Goal: Task Accomplishment & Management: Use online tool/utility

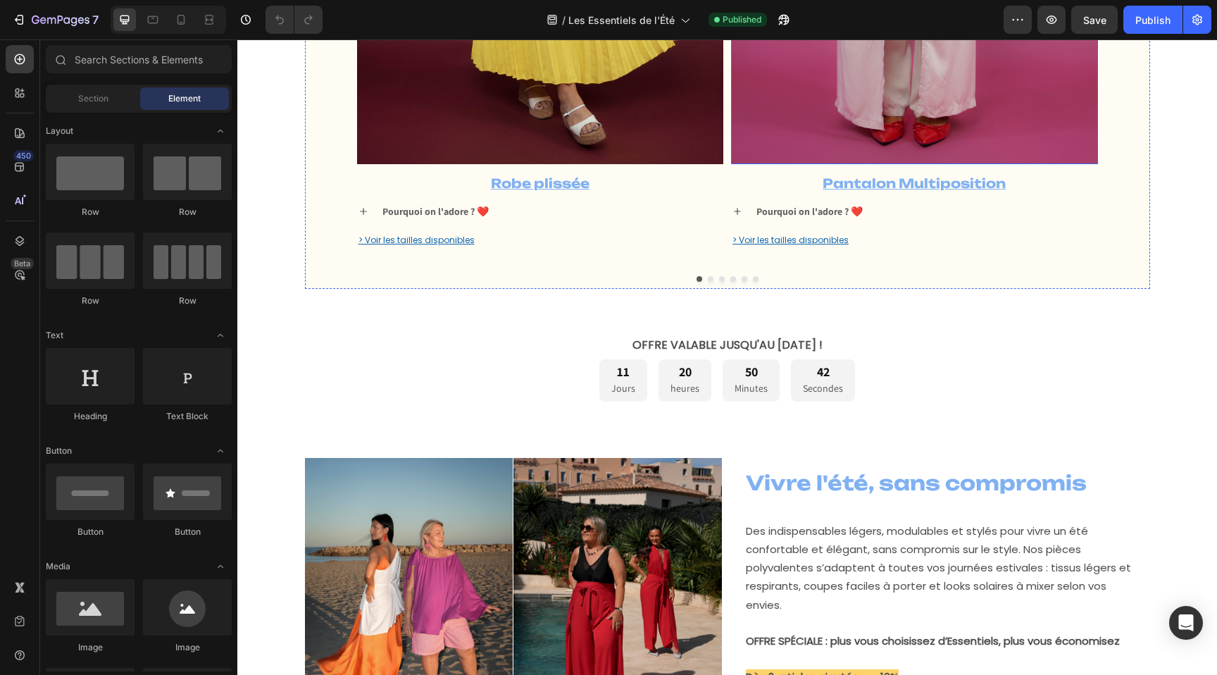
scroll to position [513, 0]
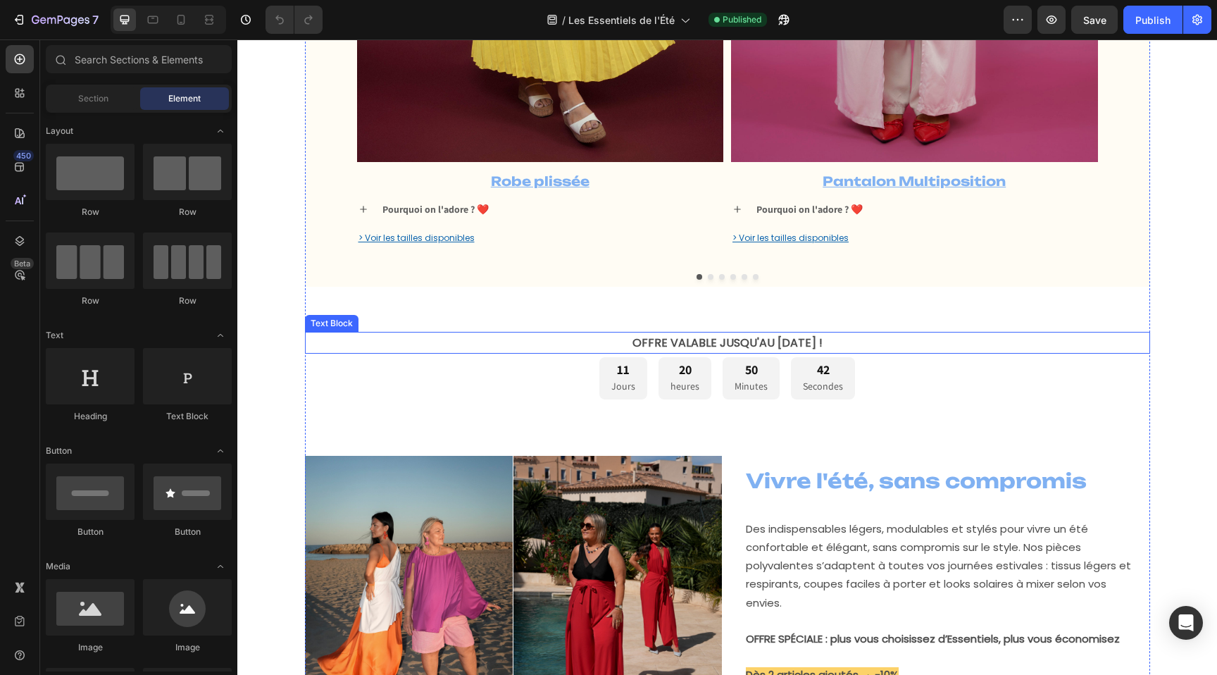
click at [713, 342] on strong "OFFRE VALABLE JUSQU'AU [DATE] !" at bounding box center [727, 342] width 190 height 16
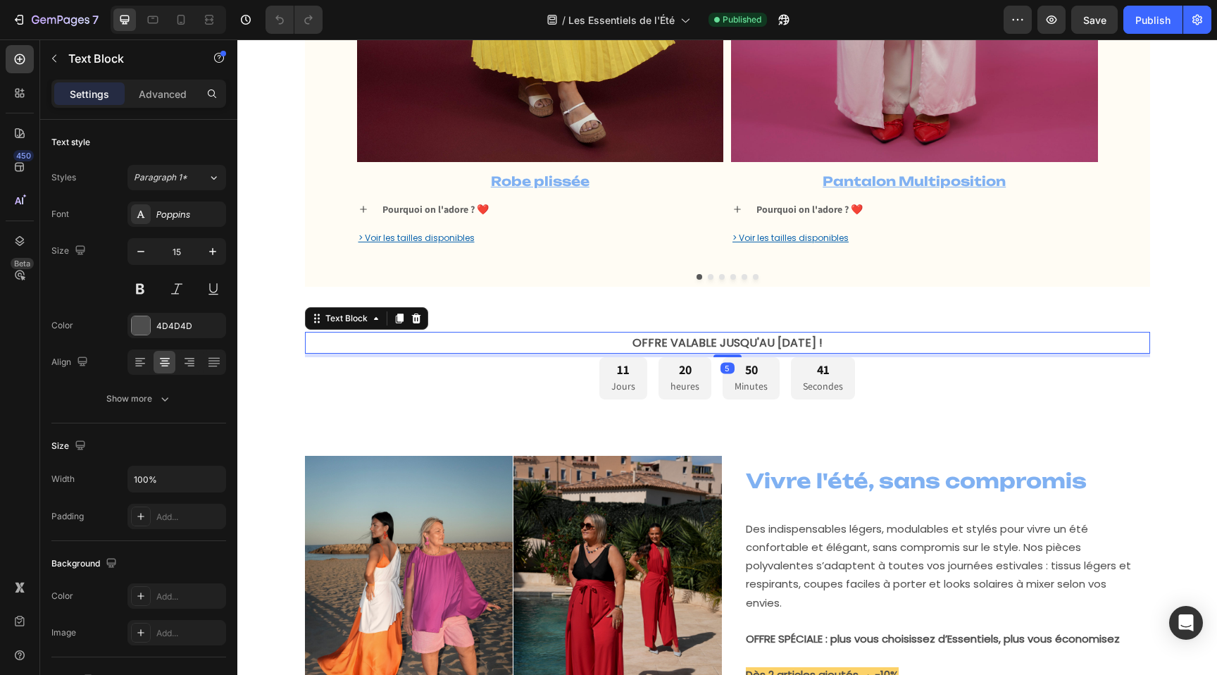
click at [673, 340] on strong "OFFRE VALABLE JUSQU'AU [DATE] !" at bounding box center [727, 342] width 190 height 16
click at [182, 16] on icon at bounding box center [181, 20] width 14 height 14
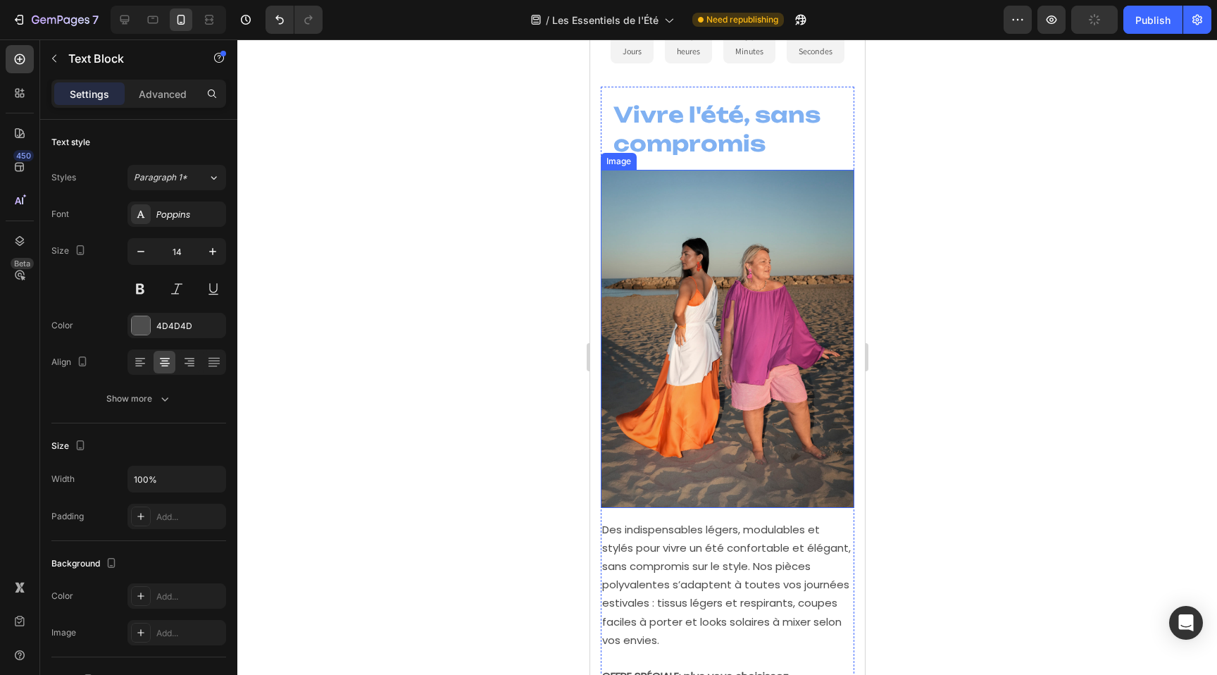
scroll to position [467, 0]
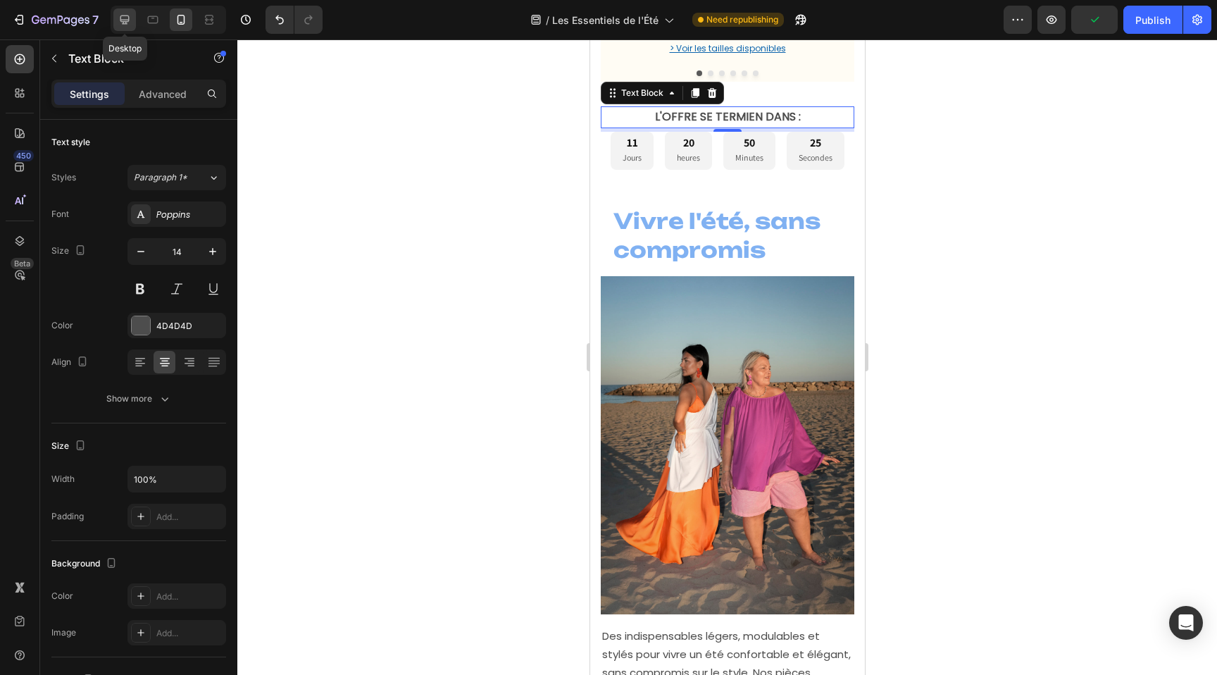
click at [125, 16] on icon at bounding box center [125, 20] width 14 height 14
type input "15"
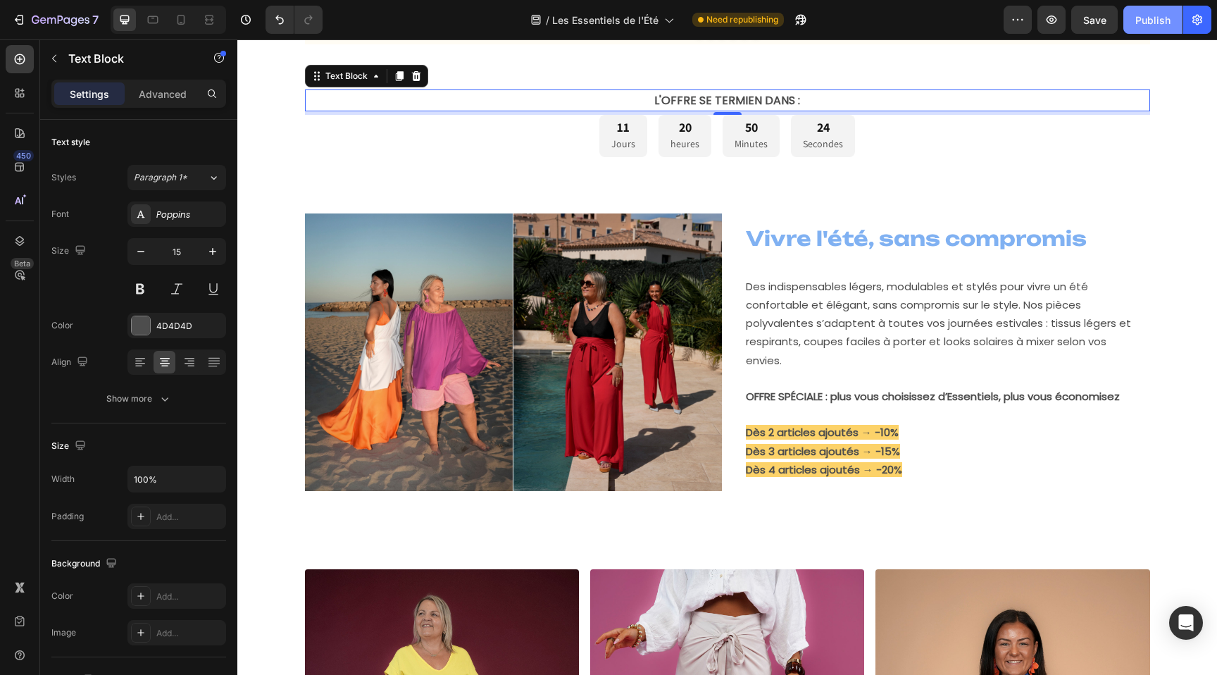
scroll to position [757, 0]
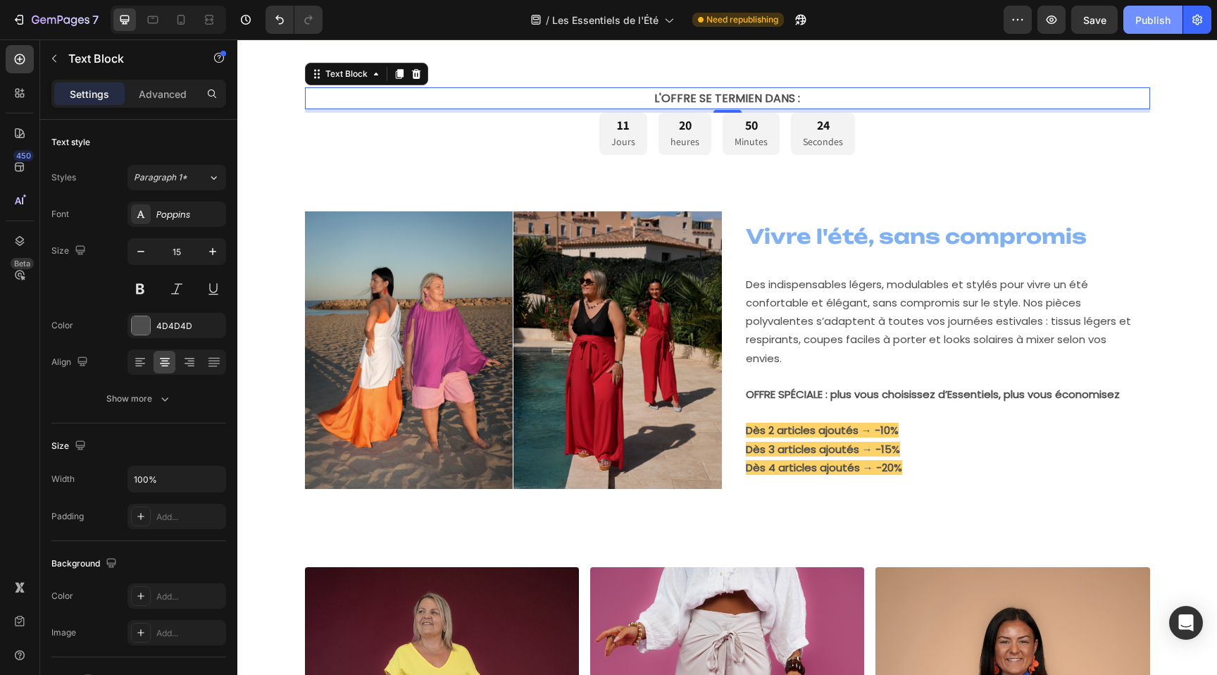
click at [1151, 18] on div "Publish" at bounding box center [1152, 20] width 35 height 15
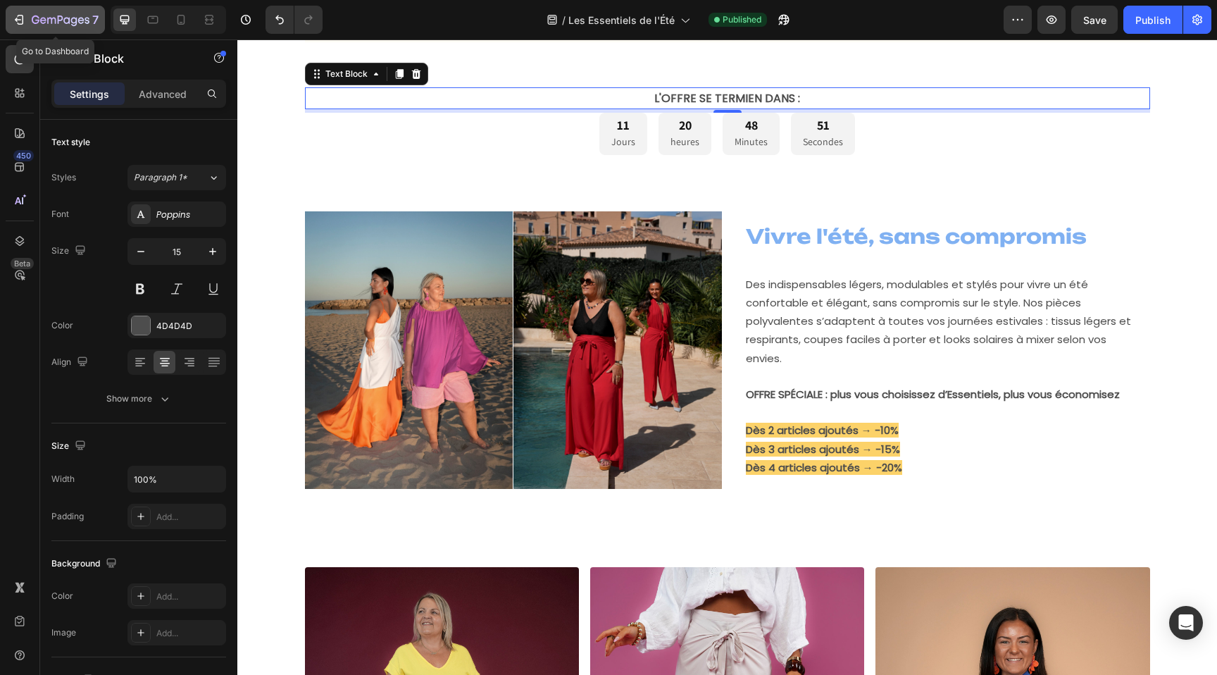
click at [23, 25] on icon "button" at bounding box center [19, 20] width 14 height 14
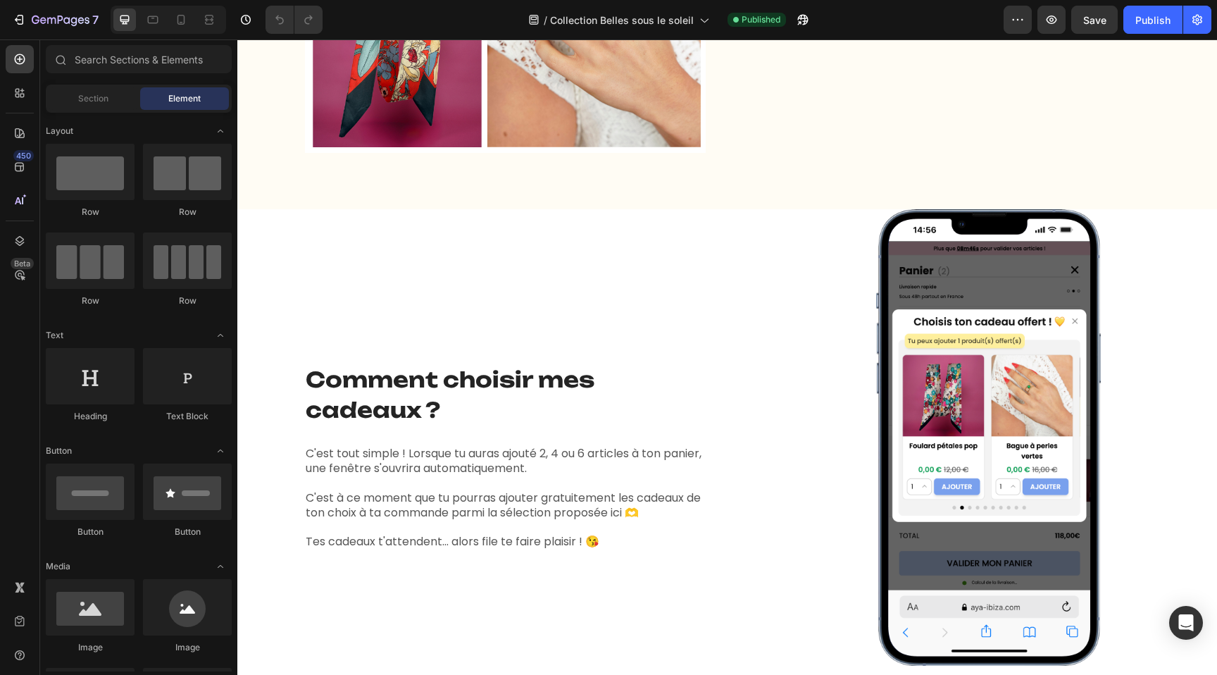
scroll to position [1796, 0]
click at [180, 21] on icon at bounding box center [181, 20] width 14 height 14
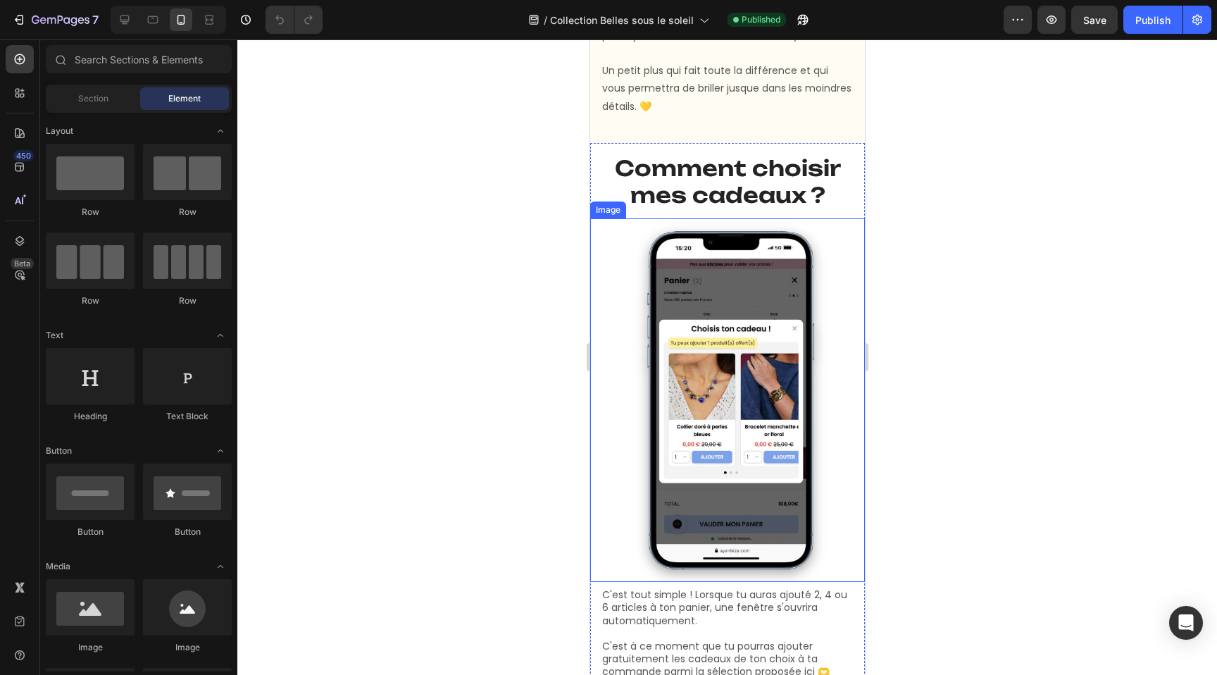
click at [714, 406] on img at bounding box center [727, 399] width 234 height 363
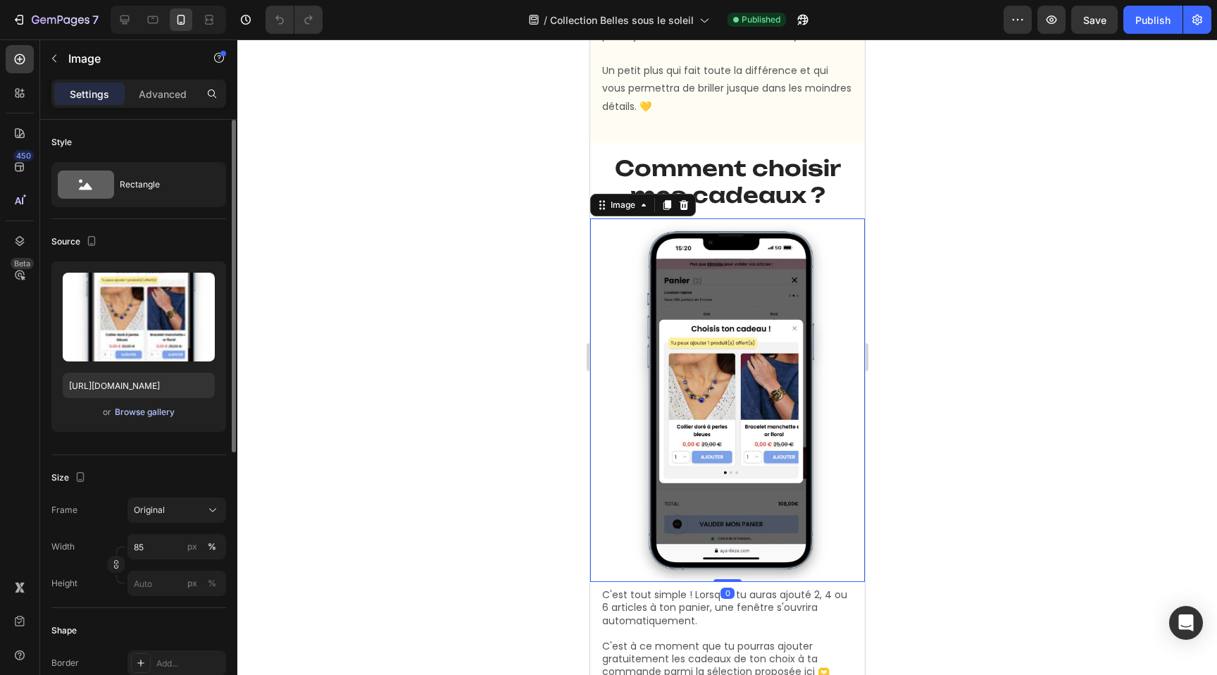
click at [151, 411] on div "Browse gallery" at bounding box center [145, 412] width 60 height 13
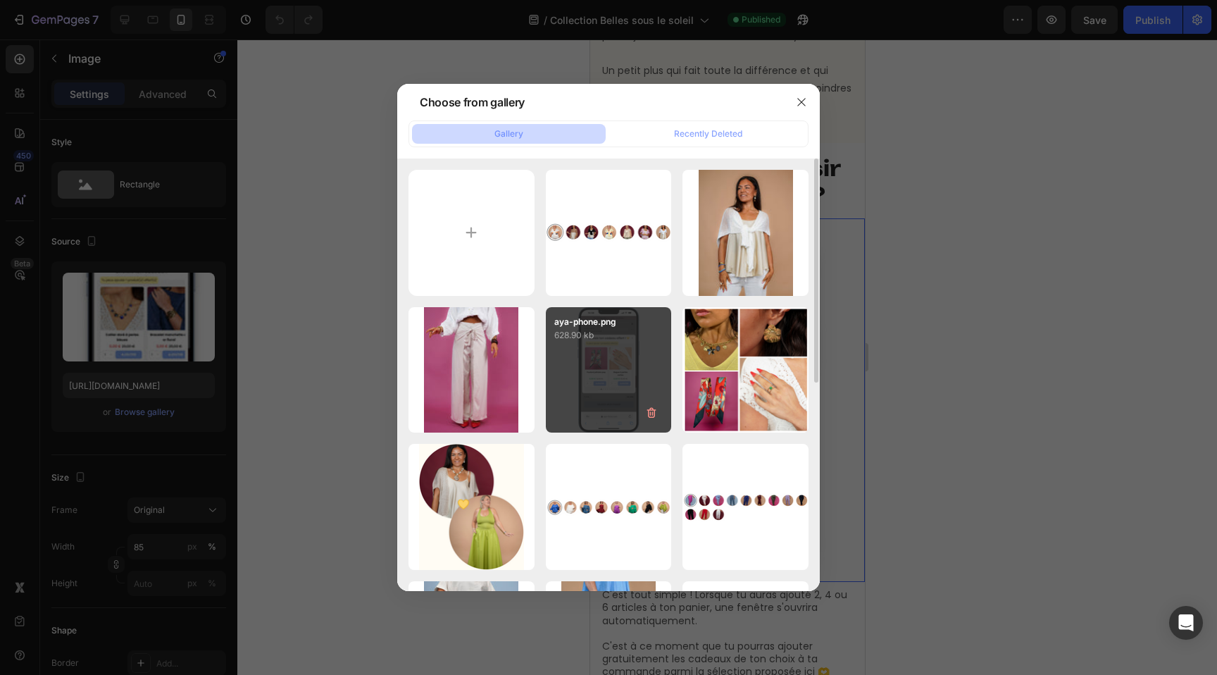
click at [619, 389] on div "aya-phone.png 628.90 kb" at bounding box center [609, 370] width 126 height 126
type input "https://cdn.shopify.com/s/files/1/0605/0509/6332/files/gempages_488443088415491…"
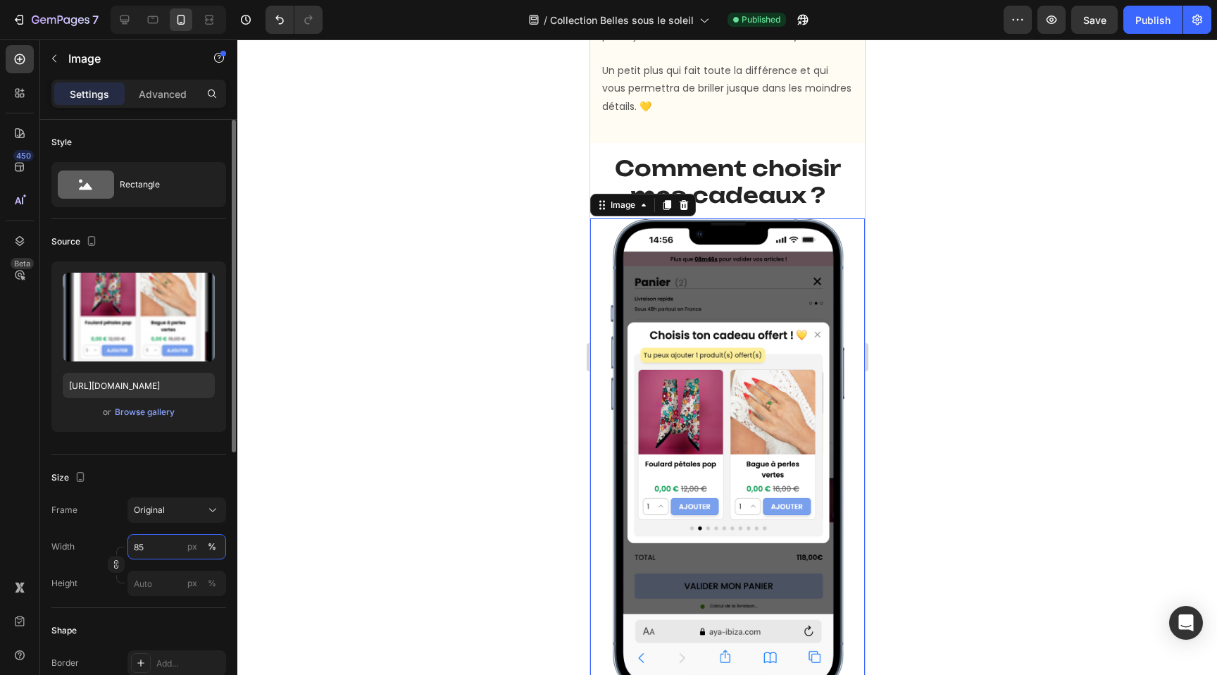
click at [153, 549] on input "85" at bounding box center [176, 546] width 99 height 25
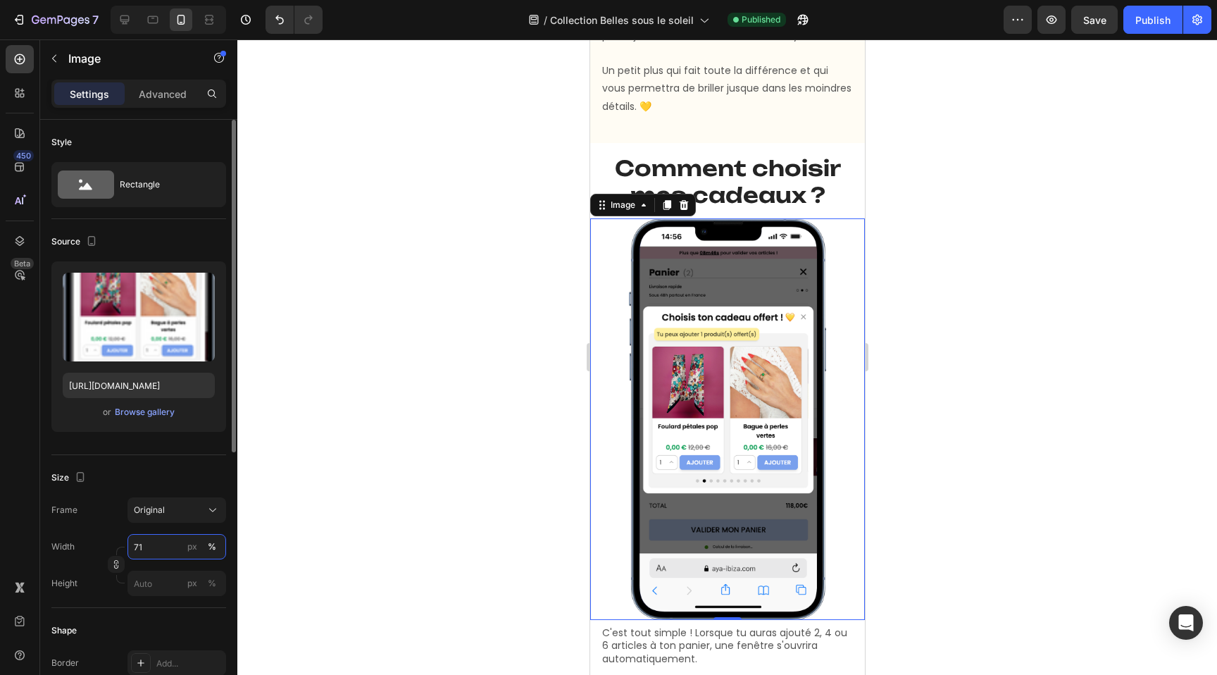
type input "70"
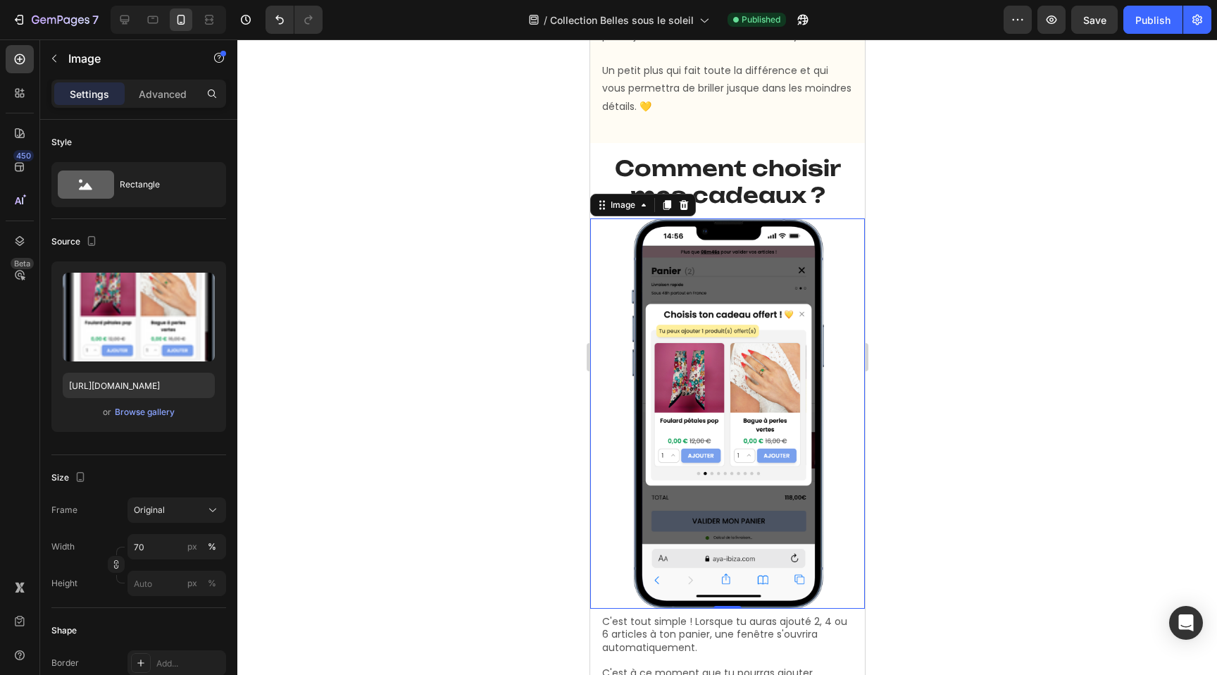
click at [978, 378] on div at bounding box center [727, 356] width 980 height 635
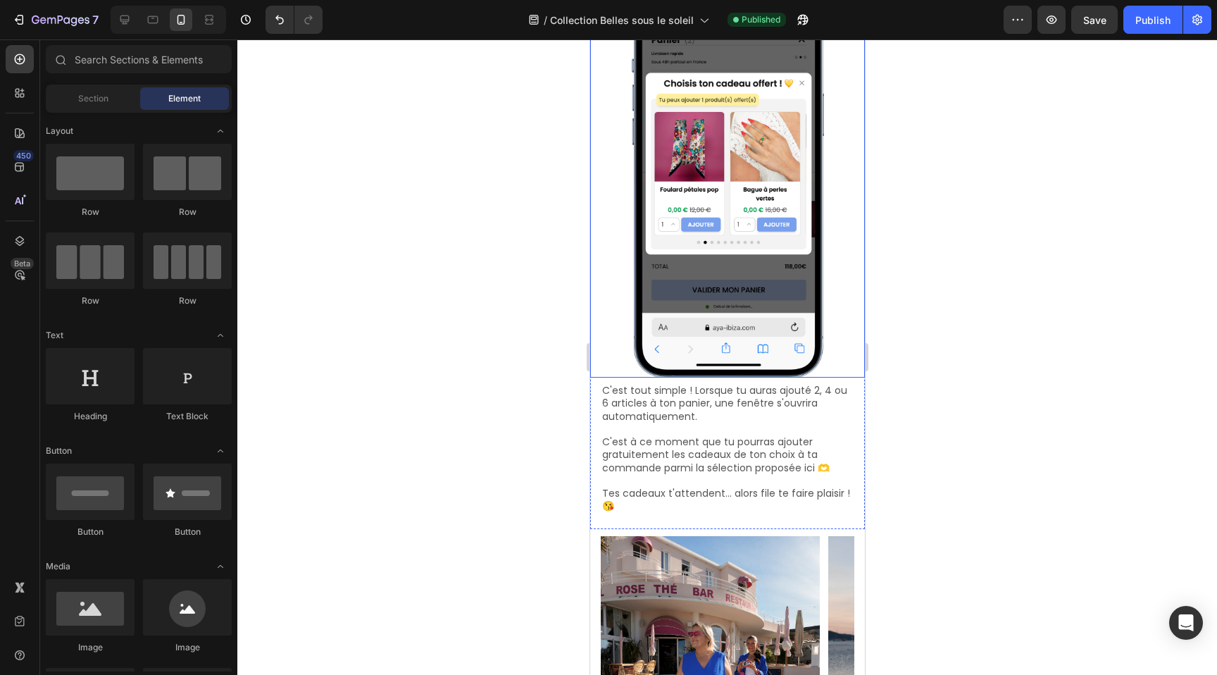
scroll to position [2032, 0]
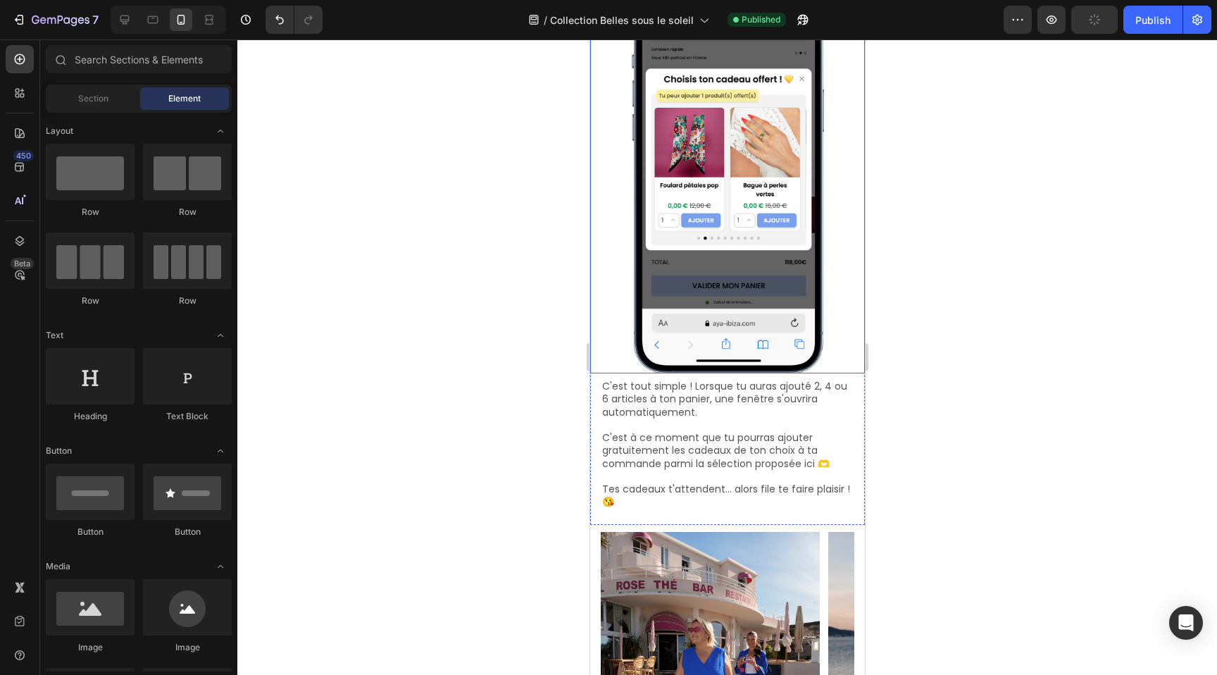
click at [725, 289] on img at bounding box center [727, 178] width 192 height 390
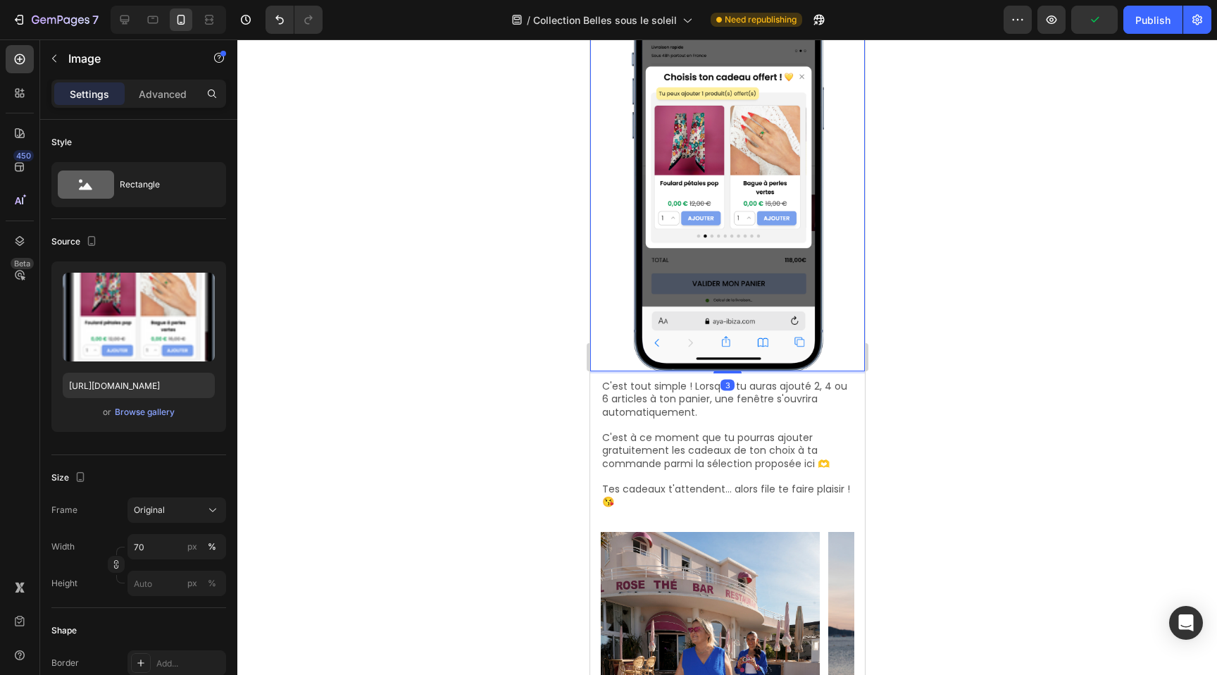
scroll to position [2035, 0]
click at [727, 374] on div "C'est tout simple ! Lorsque tu auras ajouté 2, 4 ou 6 articles à ton panier, un…" at bounding box center [726, 214] width 275 height 621
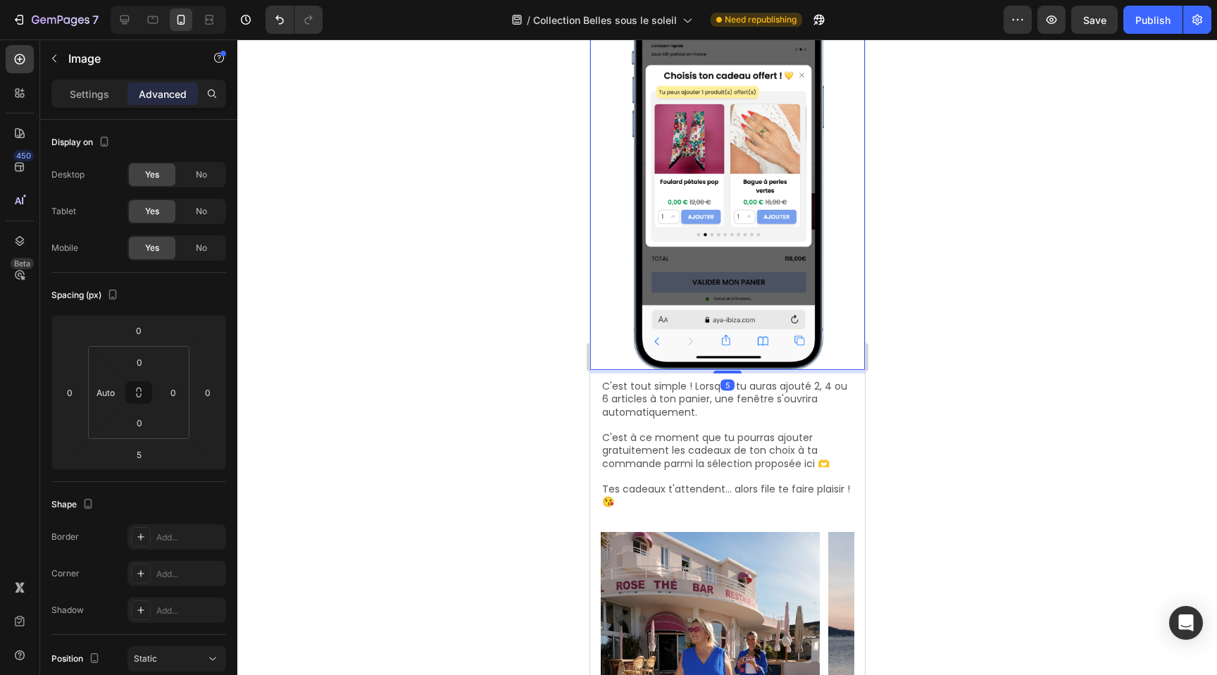
click at [1025, 291] on div at bounding box center [727, 356] width 980 height 635
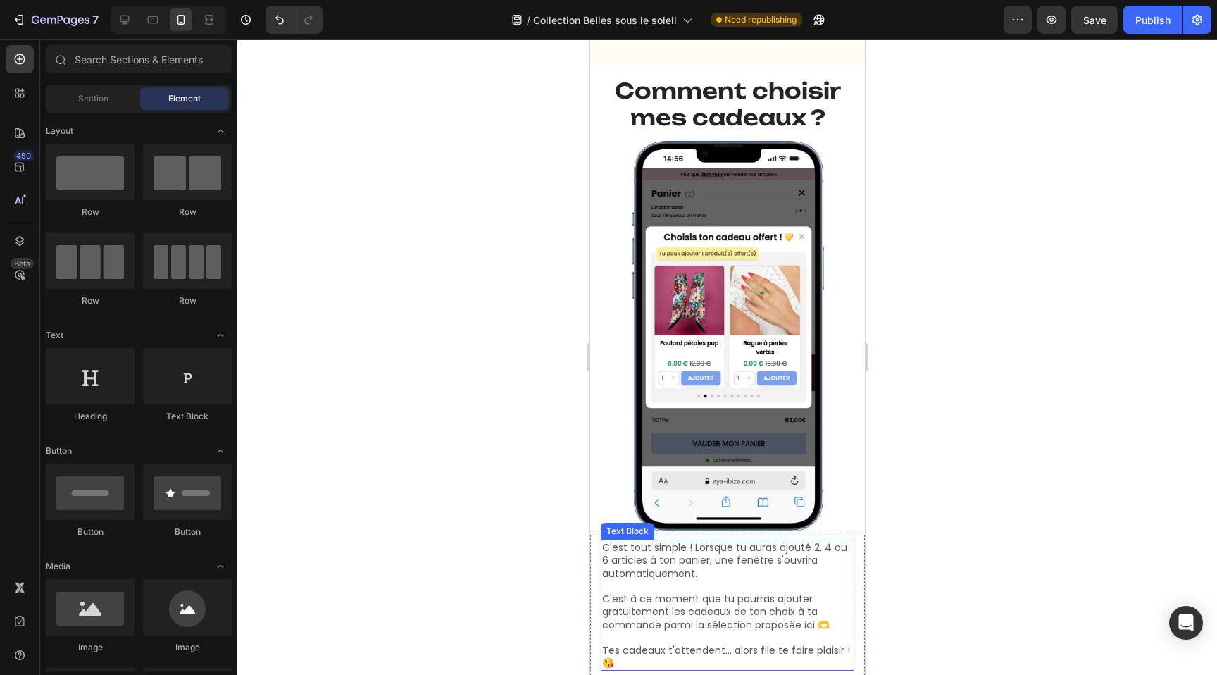
scroll to position [1875, 0]
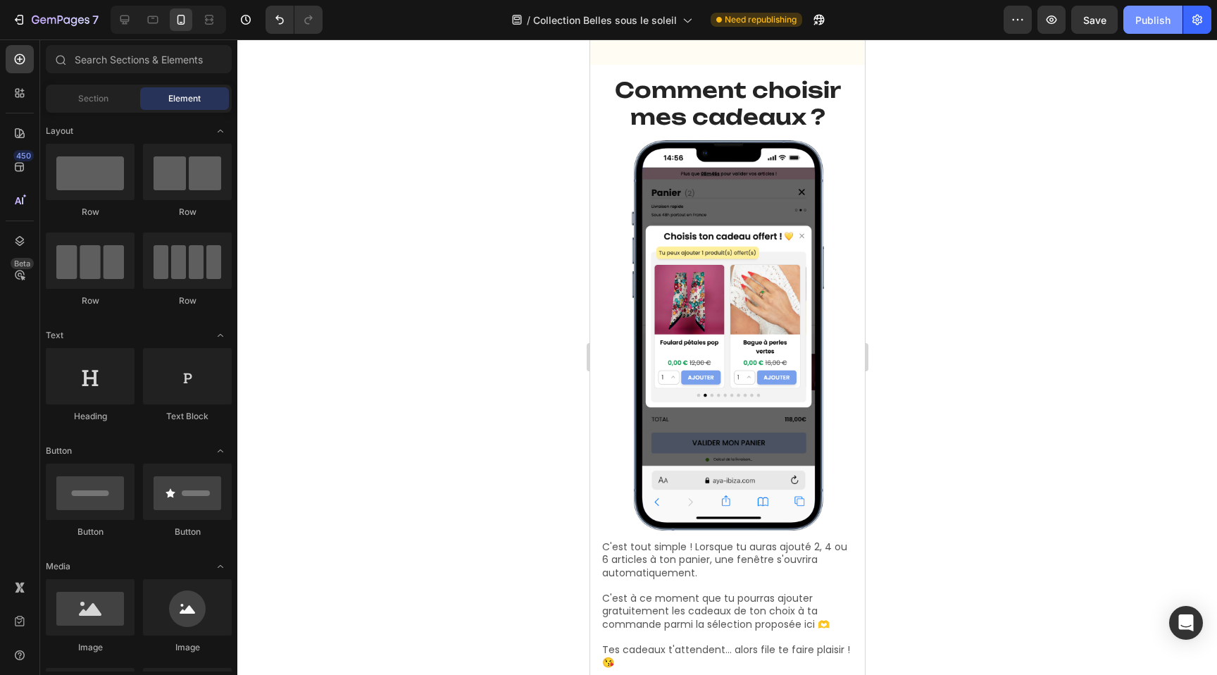
click at [1143, 26] on div "Publish" at bounding box center [1152, 20] width 35 height 15
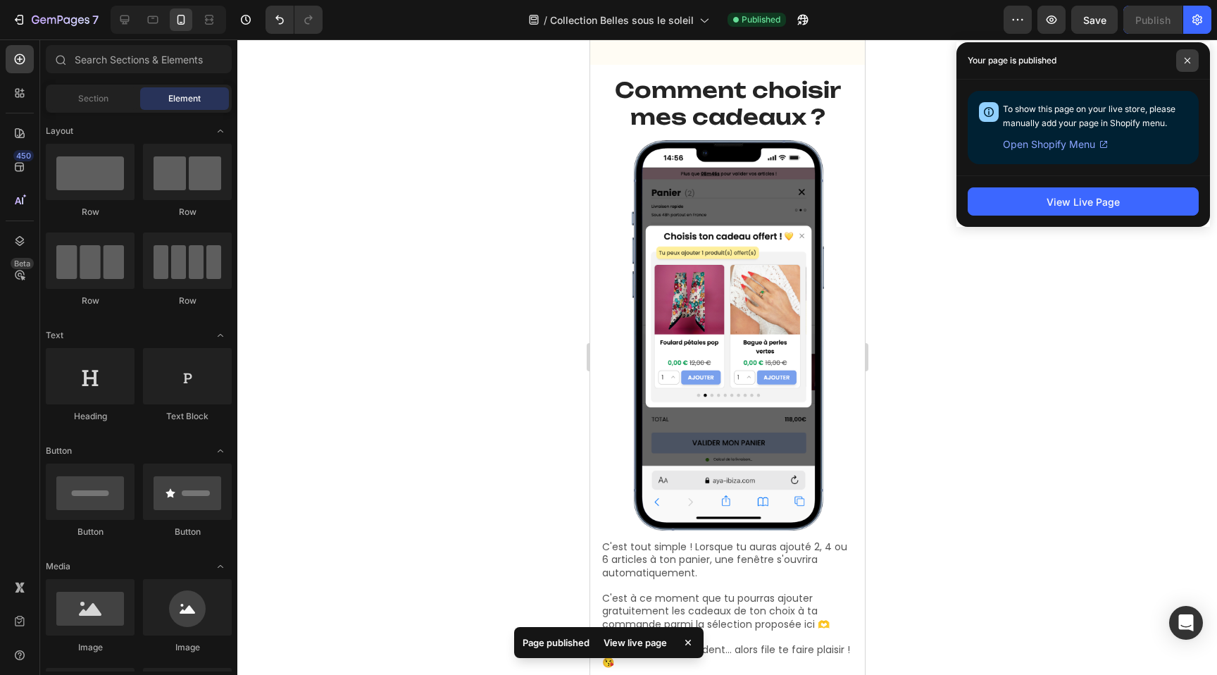
click at [1183, 58] on span at bounding box center [1187, 60] width 23 height 23
